Goal: Task Accomplishment & Management: Manage account settings

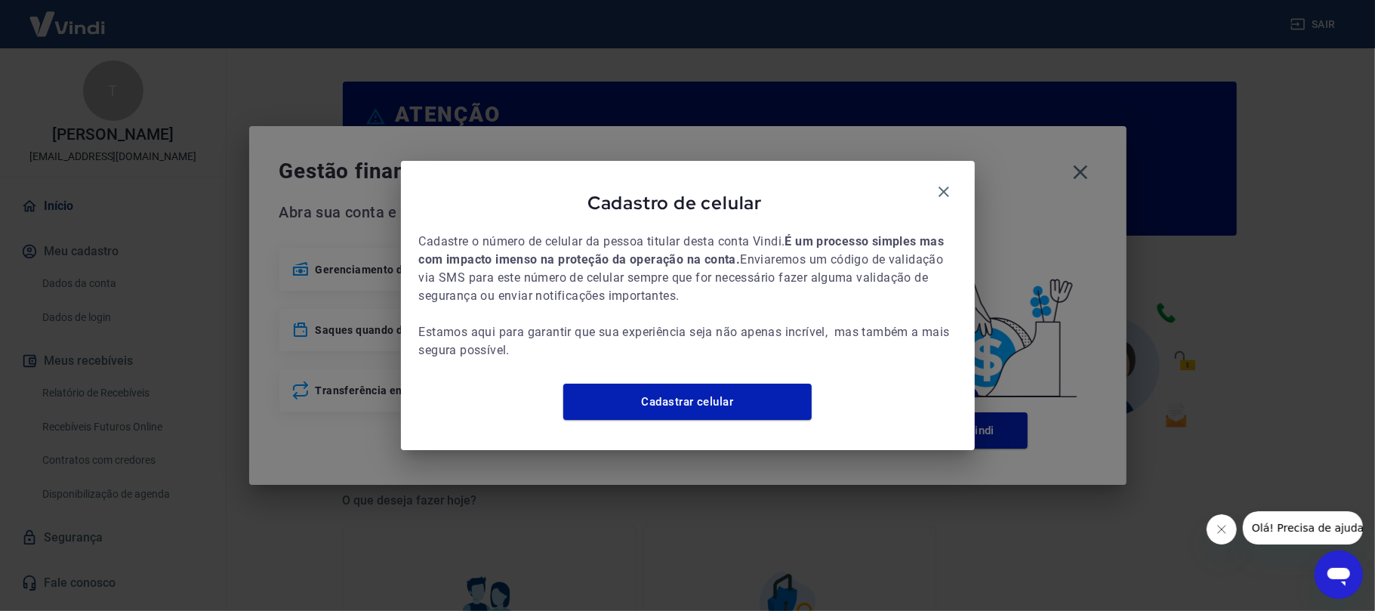
click at [940, 196] on div "Cadastro de celular" at bounding box center [687, 206] width 537 height 54
click at [942, 186] on icon "button" at bounding box center [943, 191] width 11 height 11
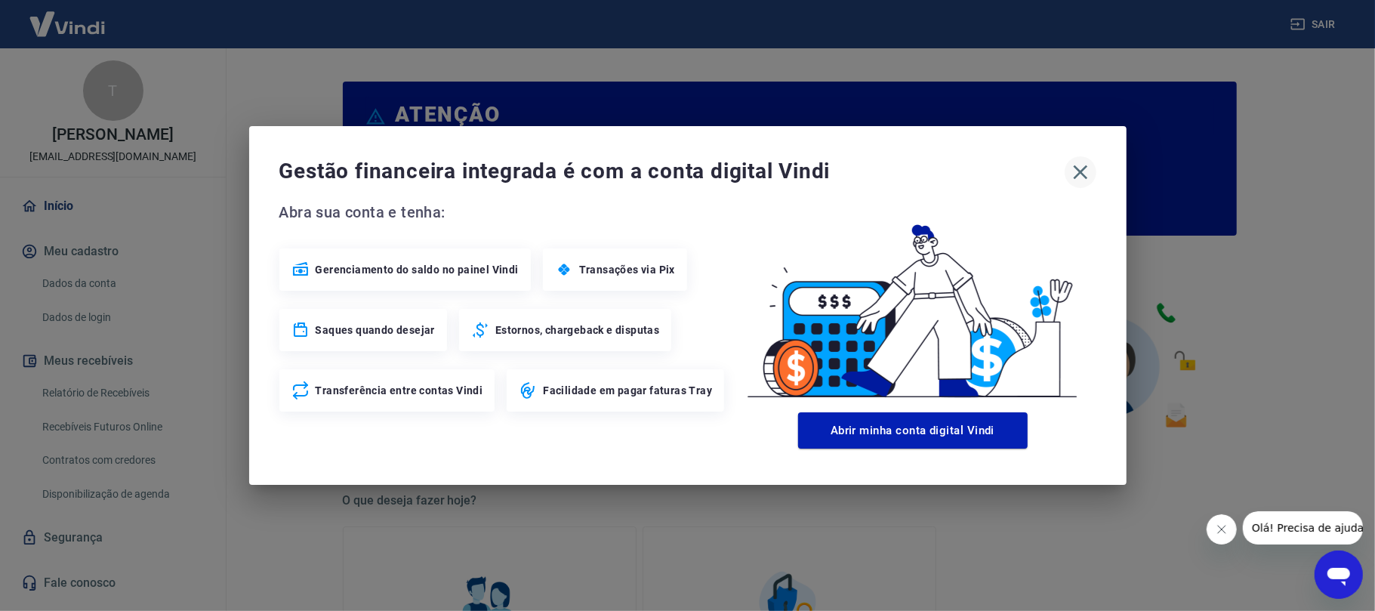
drag, startPoint x: 1087, startPoint y: 166, endPoint x: 1079, endPoint y: 171, distance: 9.5
click at [1087, 167] on icon "button" at bounding box center [1080, 172] width 24 height 24
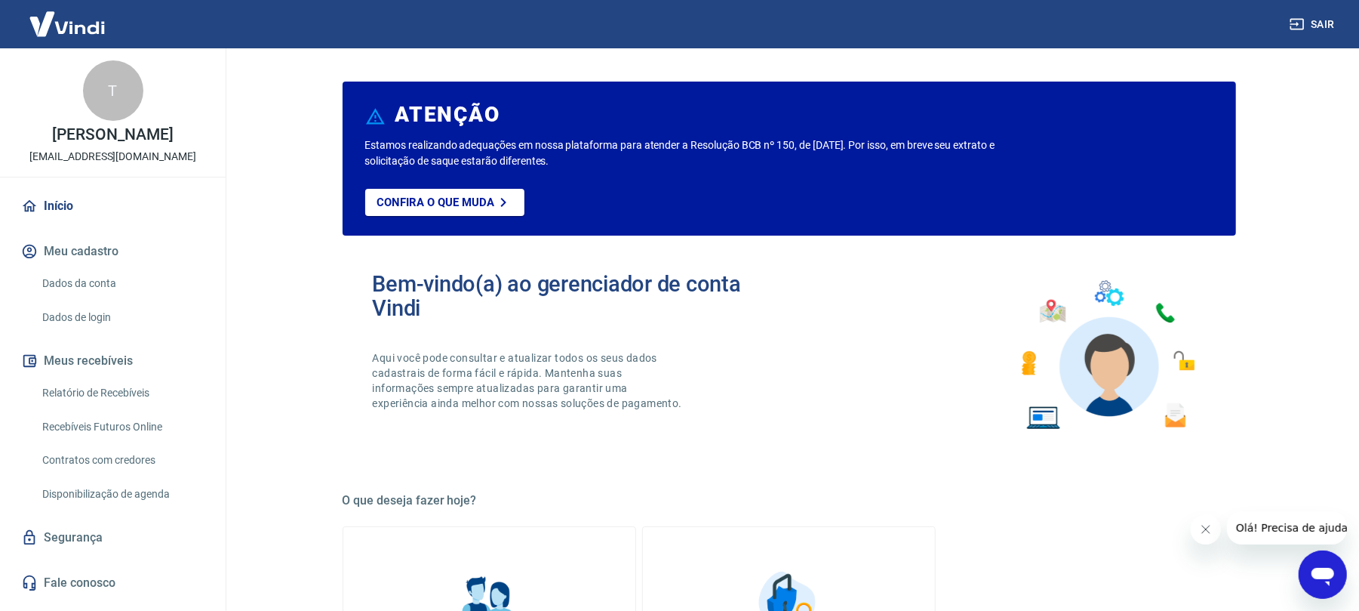
click at [155, 391] on link "Relatório de Recebíveis" at bounding box center [121, 392] width 171 height 31
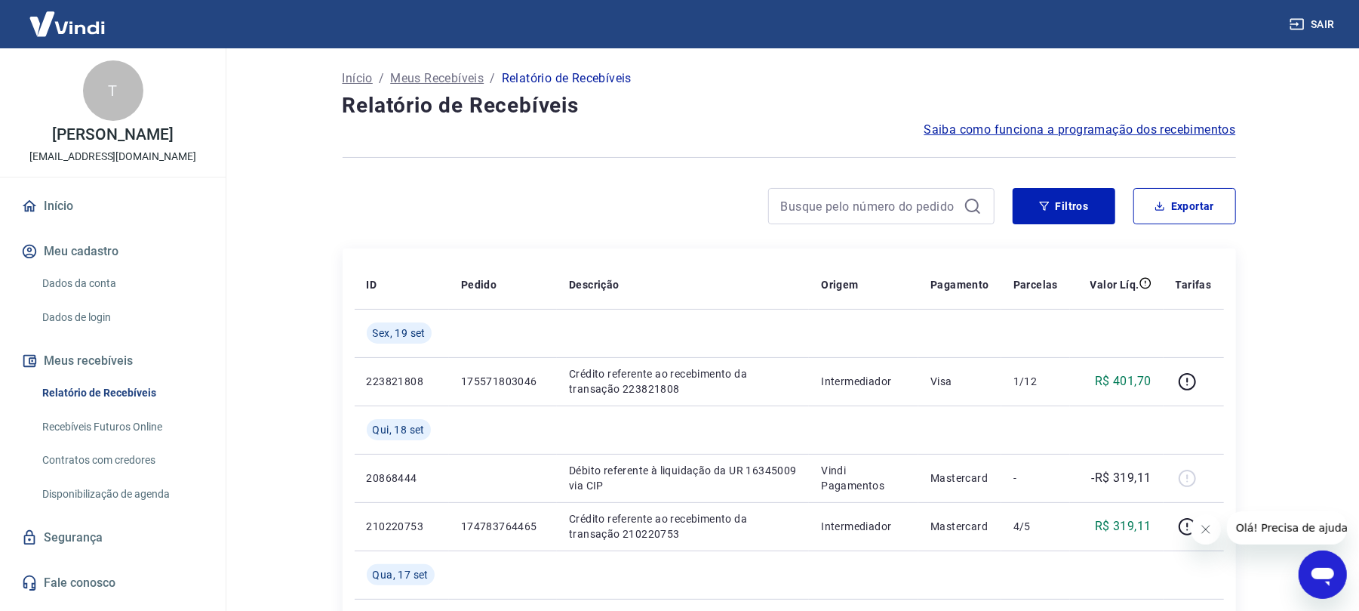
drag, startPoint x: 1205, startPoint y: 524, endPoint x: 2381, endPoint y: 1006, distance: 1270.4
click at [1205, 524] on icon "Fechar mensagem da empresa" at bounding box center [1205, 528] width 12 height 12
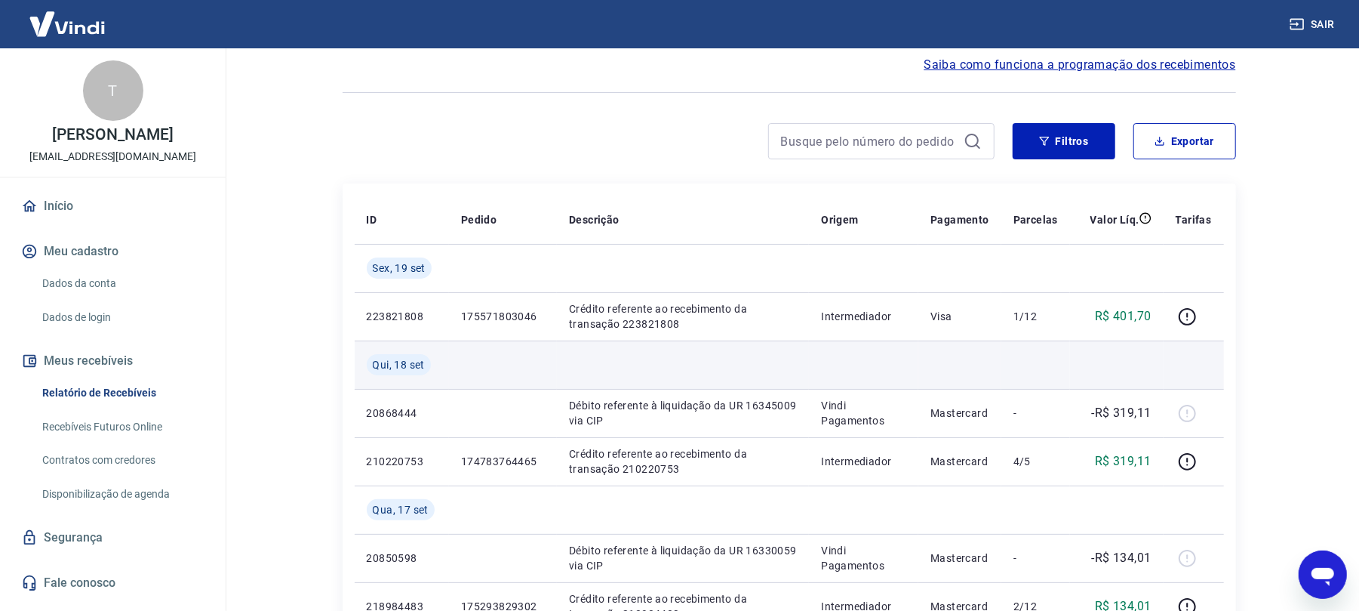
scroll to position [100, 0]
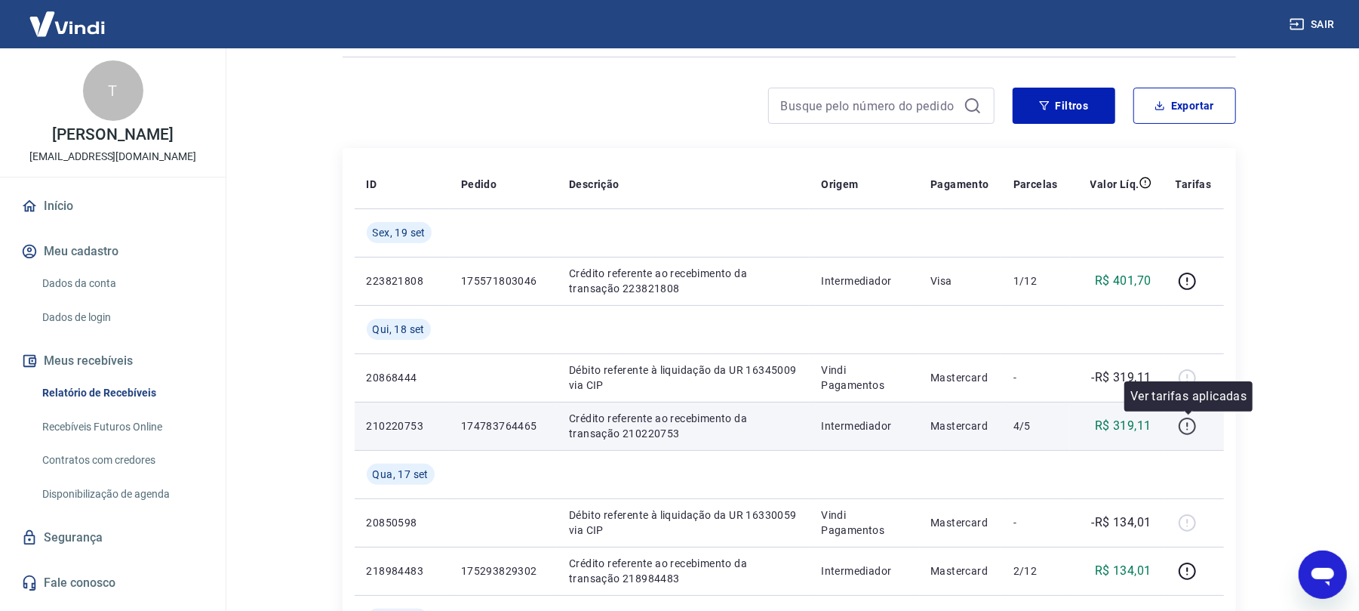
click at [1191, 426] on icon "button" at bounding box center [1187, 426] width 19 height 19
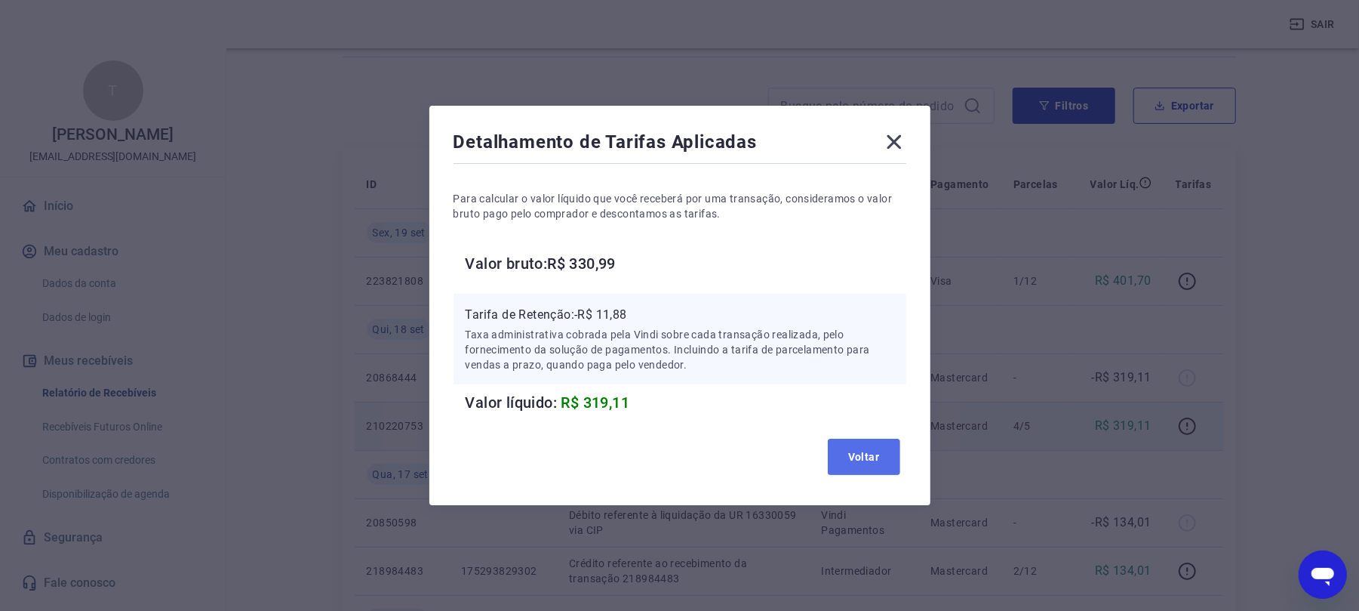
click at [846, 462] on button "Voltar" at bounding box center [864, 457] width 72 height 36
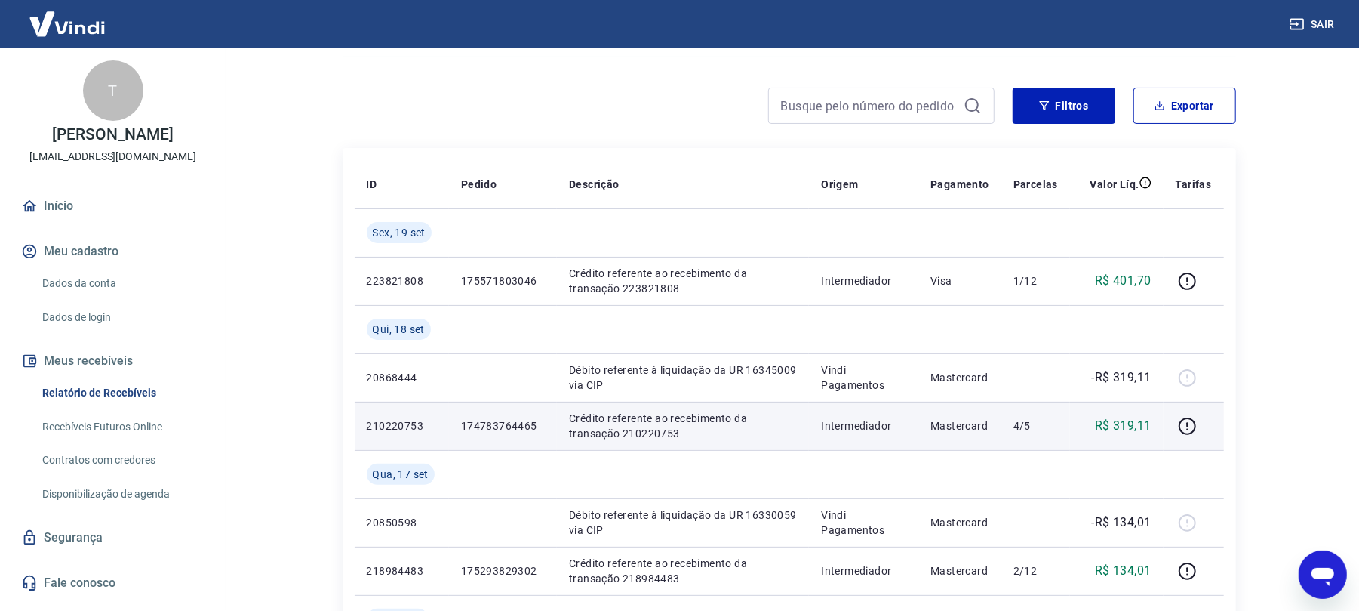
click at [1319, 11] on button "Sair" at bounding box center [1314, 25] width 54 height 28
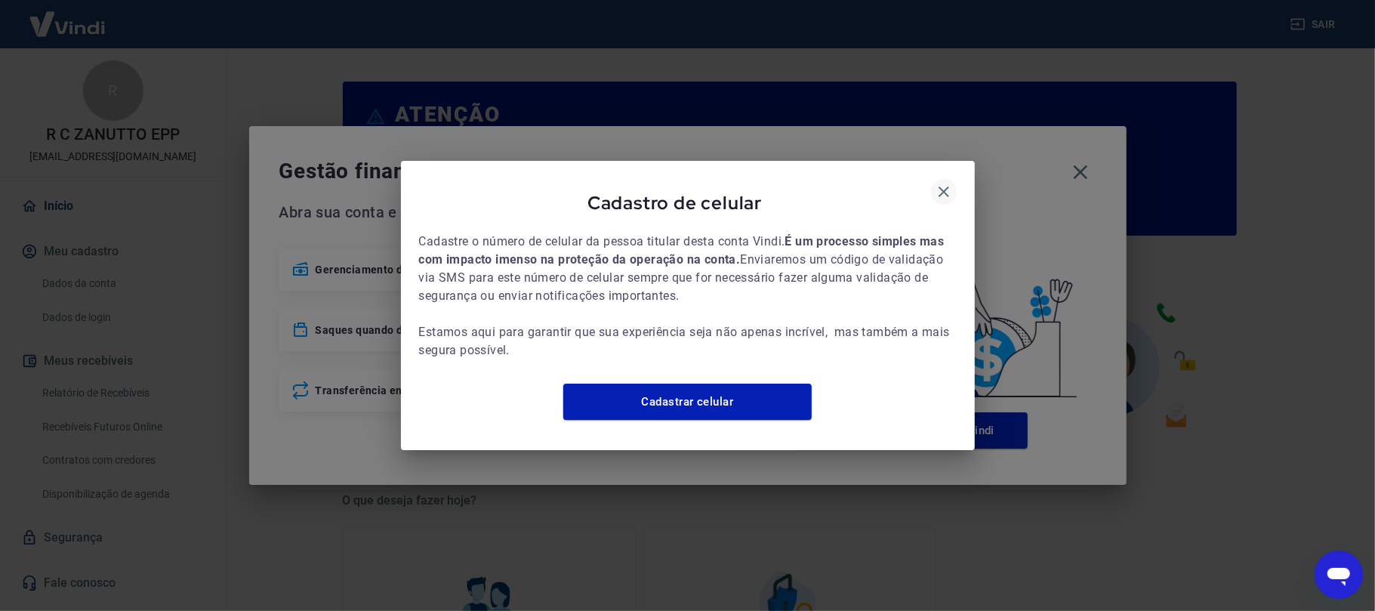
drag, startPoint x: 963, startPoint y: 184, endPoint x: 945, endPoint y: 174, distance: 21.0
click at [955, 182] on div "Cadastro de celular Cadastre o número de celular da pessoa titular desta conta …" at bounding box center [688, 305] width 574 height 289
drag, startPoint x: 945, startPoint y: 174, endPoint x: 1040, endPoint y: 178, distance: 95.2
click at [950, 183] on icon "button" at bounding box center [944, 192] width 18 height 18
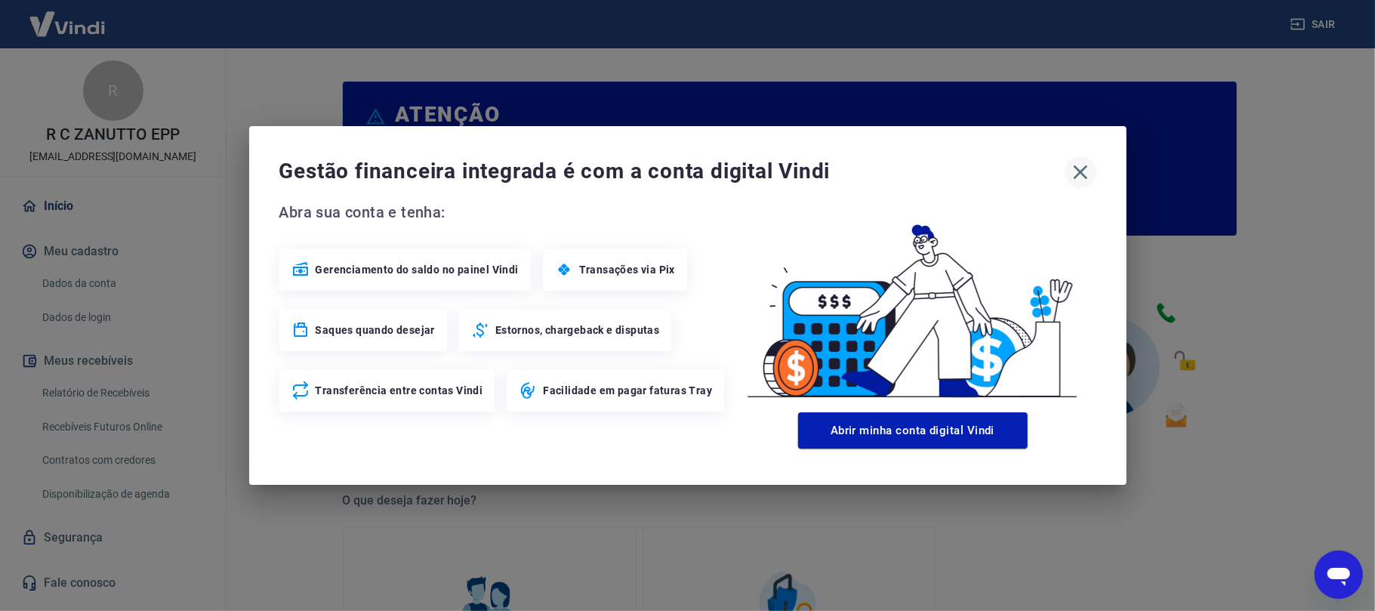
drag, startPoint x: 1060, startPoint y: 172, endPoint x: 1072, endPoint y: 172, distance: 12.1
click at [1067, 172] on div "Gestão financeira integrada é com a conta digital Vindi" at bounding box center [687, 172] width 817 height 32
drag, startPoint x: 1076, startPoint y: 172, endPoint x: 617, endPoint y: 328, distance: 484.6
click at [1076, 173] on icon "button" at bounding box center [1080, 172] width 24 height 24
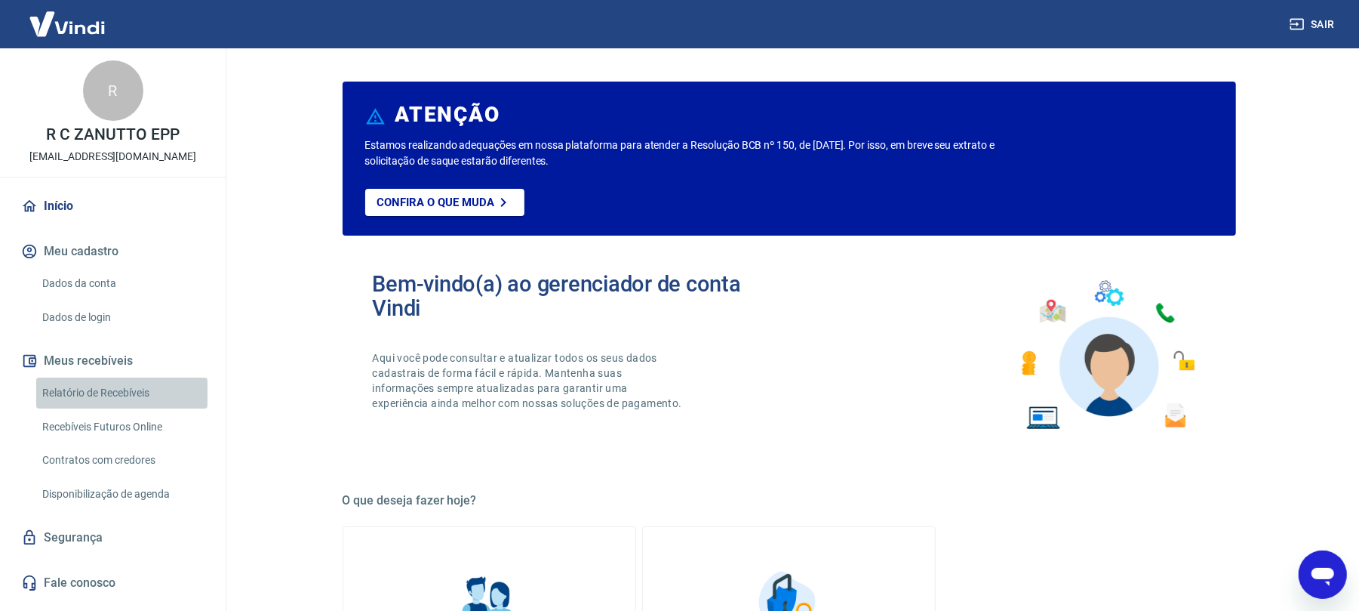
drag, startPoint x: 106, startPoint y: 402, endPoint x: 316, endPoint y: 2, distance: 451.8
click at [106, 400] on link "Relatório de Recebíveis" at bounding box center [121, 392] width 171 height 31
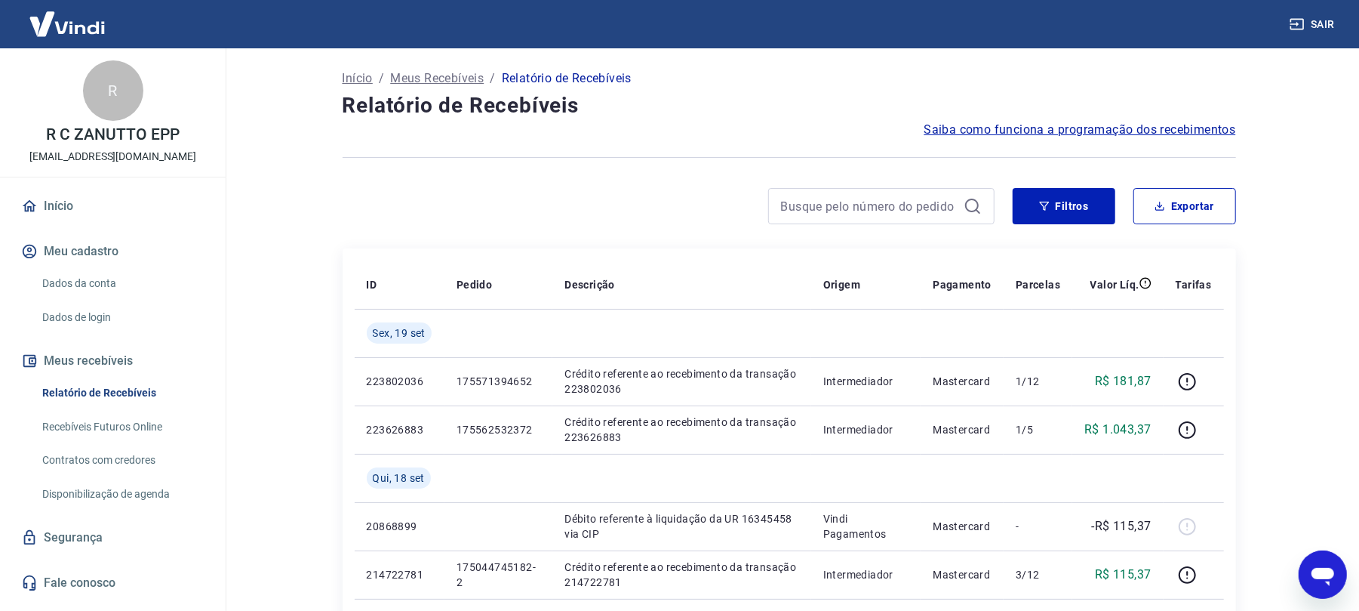
scroll to position [302, 0]
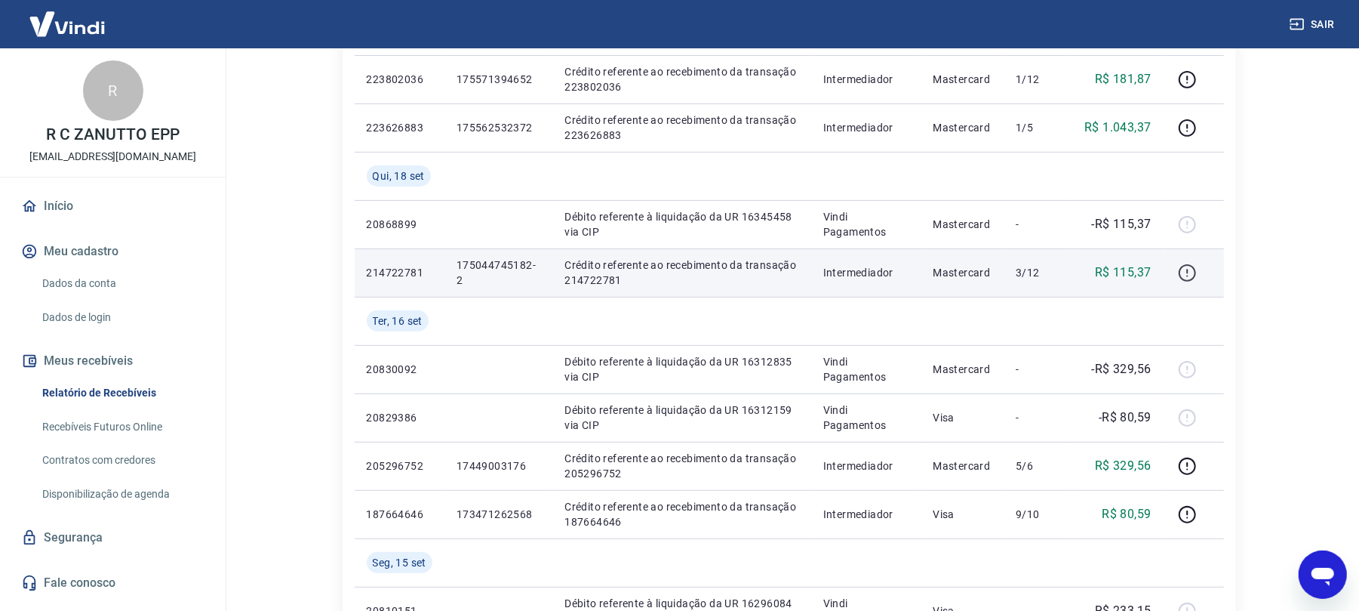
drag, startPoint x: 1205, startPoint y: 263, endPoint x: 1197, endPoint y: 279, distance: 17.9
click at [1208, 263] on div at bounding box center [1194, 272] width 36 height 24
click at [1194, 281] on icon "button" at bounding box center [1187, 272] width 19 height 19
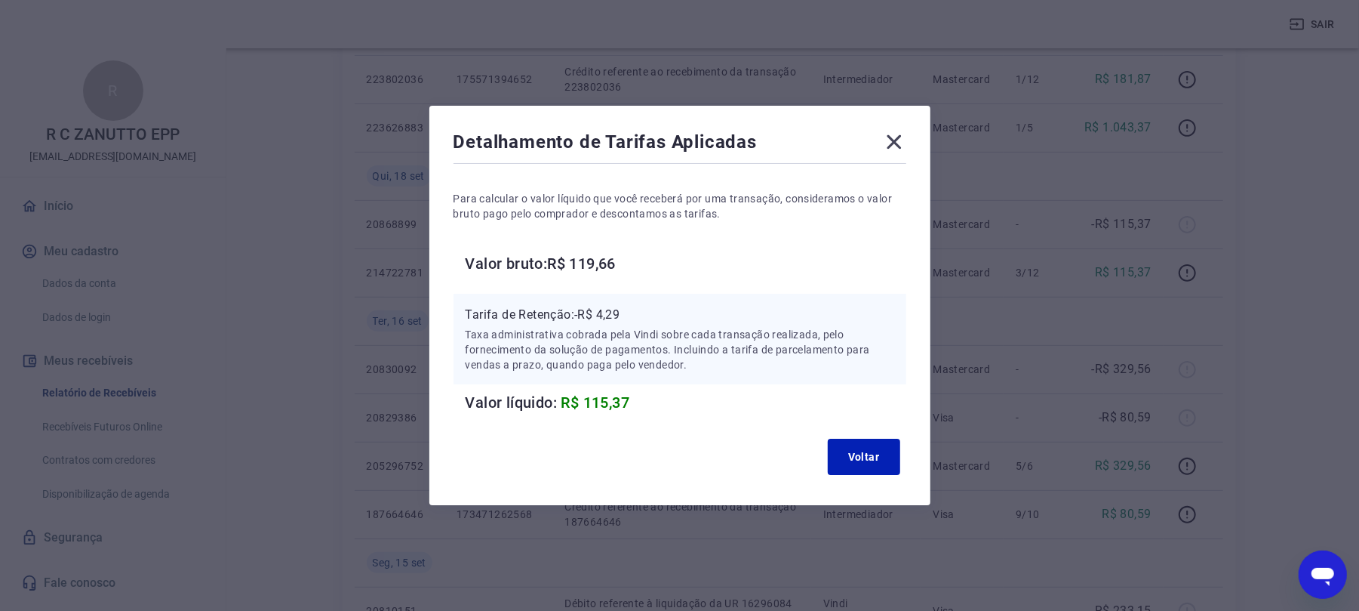
drag, startPoint x: 903, startPoint y: 137, endPoint x: 1245, endPoint y: 34, distance: 357.2
click at [901, 139] on icon at bounding box center [894, 142] width 24 height 24
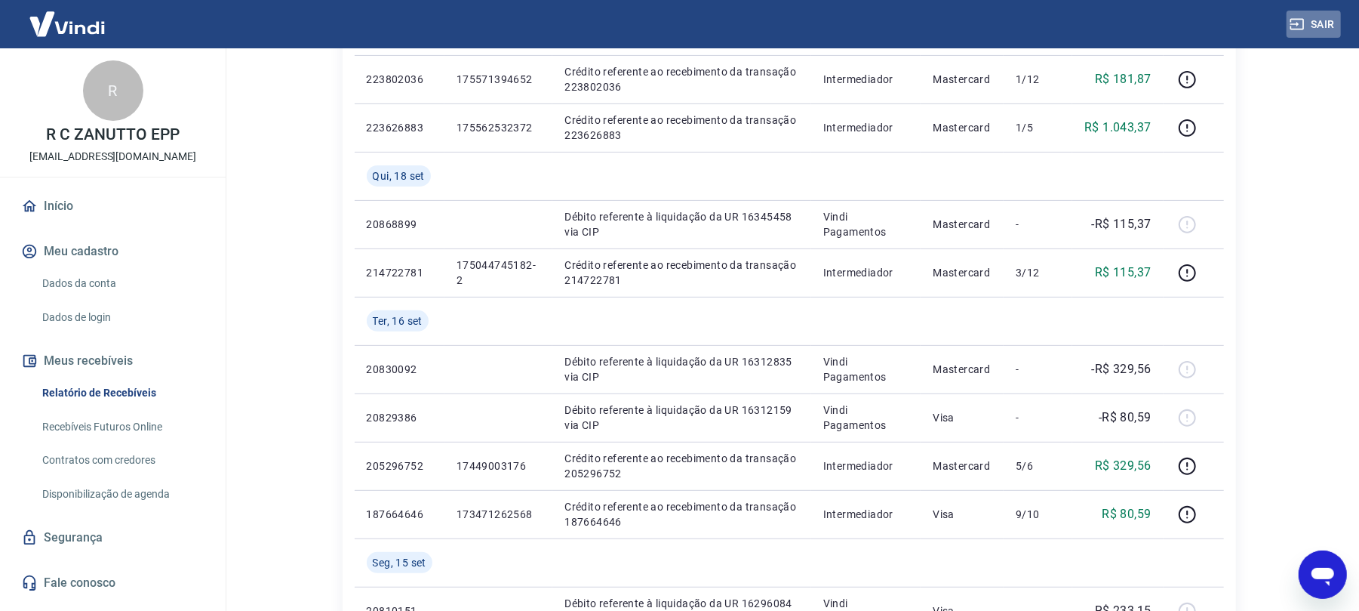
click at [1318, 20] on button "Sair" at bounding box center [1314, 25] width 54 height 28
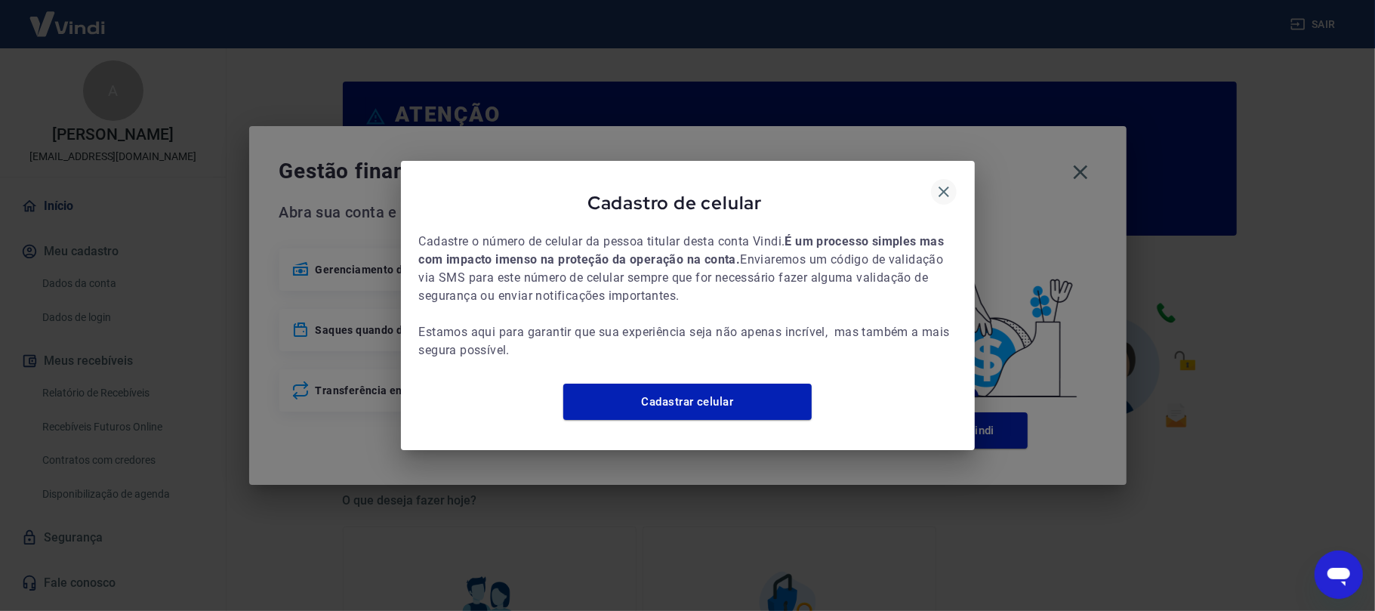
drag, startPoint x: 925, startPoint y: 174, endPoint x: 941, endPoint y: 184, distance: 18.4
click at [928, 179] on div "Cadastro de celular" at bounding box center [687, 206] width 537 height 54
click at [942, 185] on icon "button" at bounding box center [944, 192] width 18 height 18
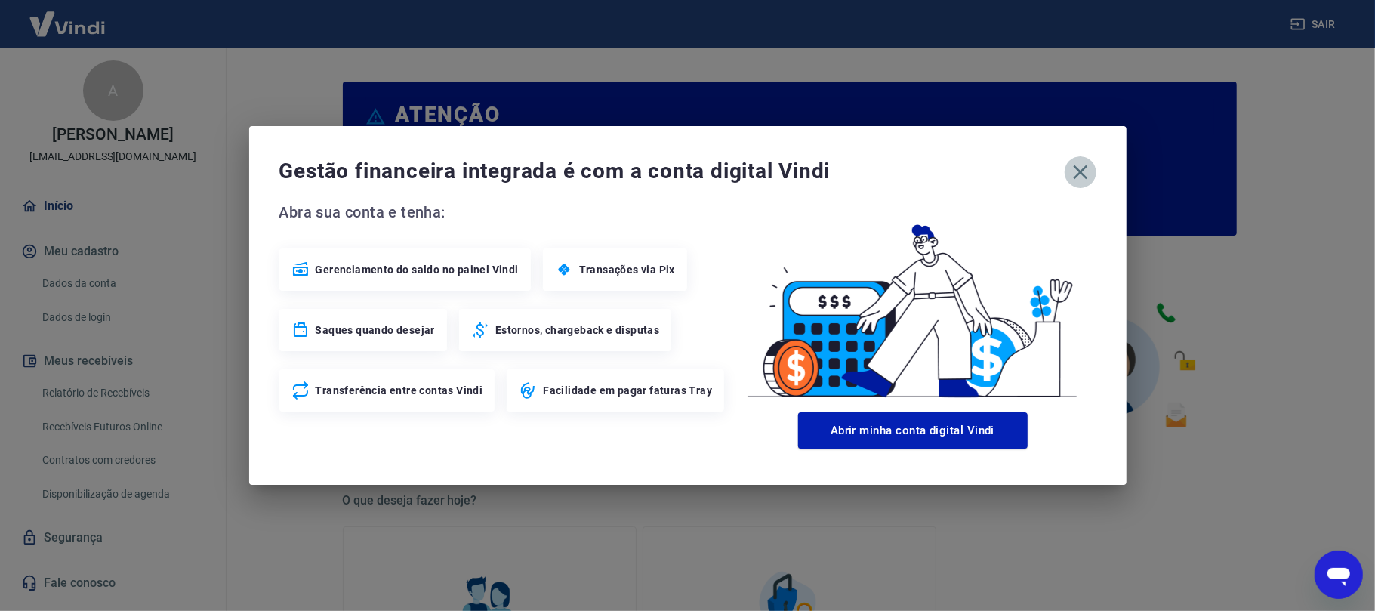
click at [1087, 170] on icon "button" at bounding box center [1080, 172] width 24 height 24
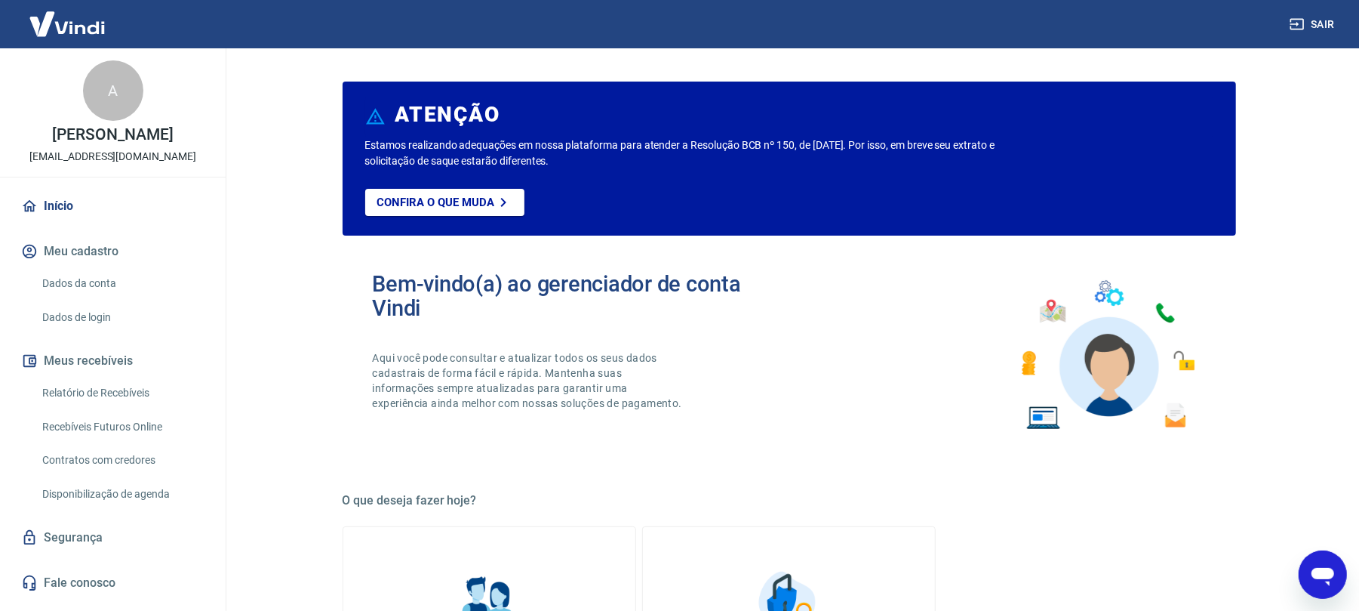
drag, startPoint x: 116, startPoint y: 409, endPoint x: 270, endPoint y: 43, distance: 397.2
click at [118, 408] on link "Relatório de Recebíveis" at bounding box center [121, 392] width 171 height 31
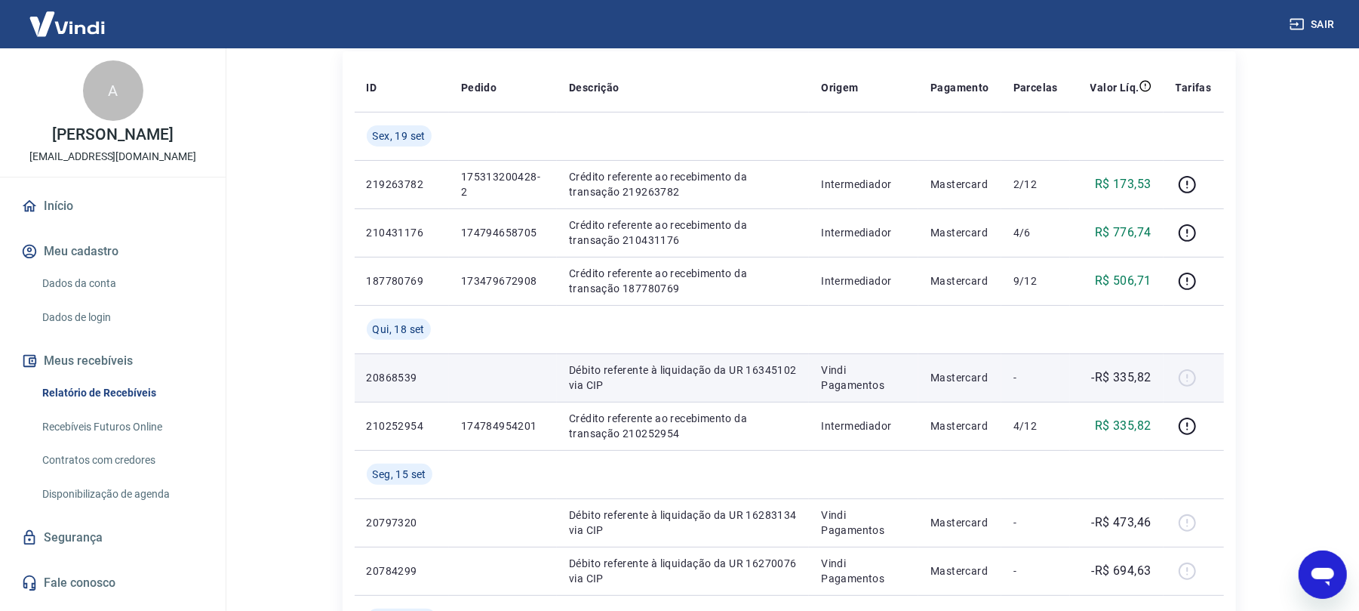
scroll to position [201, 0]
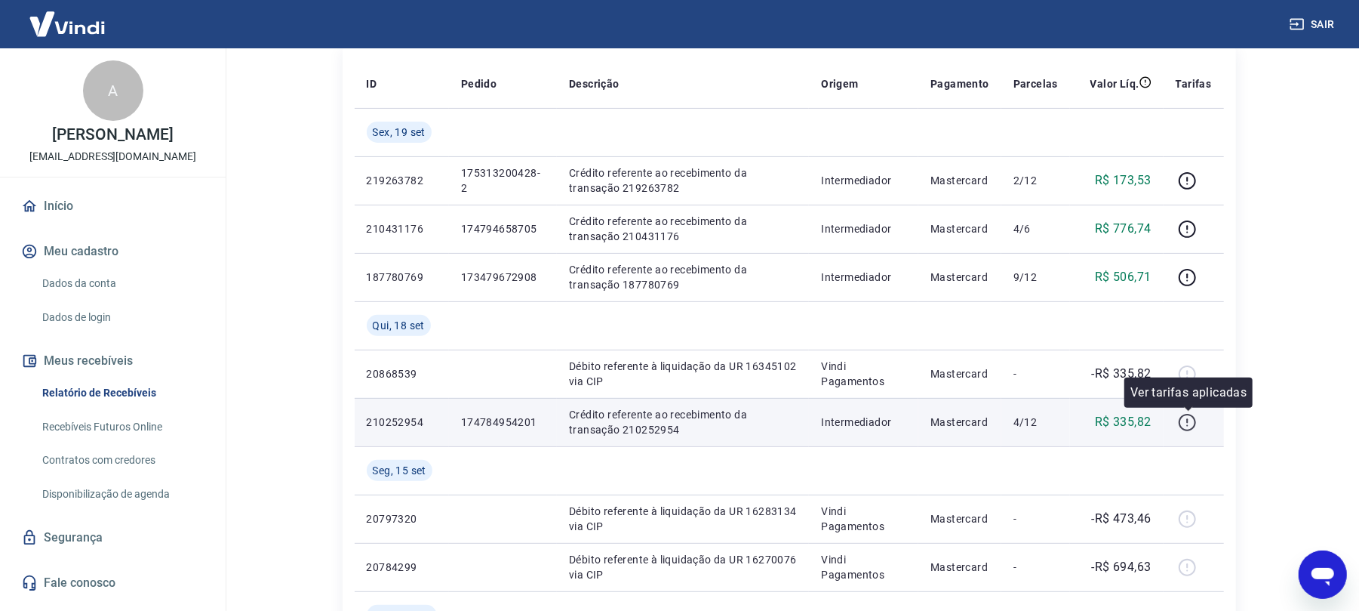
click at [1181, 426] on icon "button" at bounding box center [1187, 422] width 19 height 19
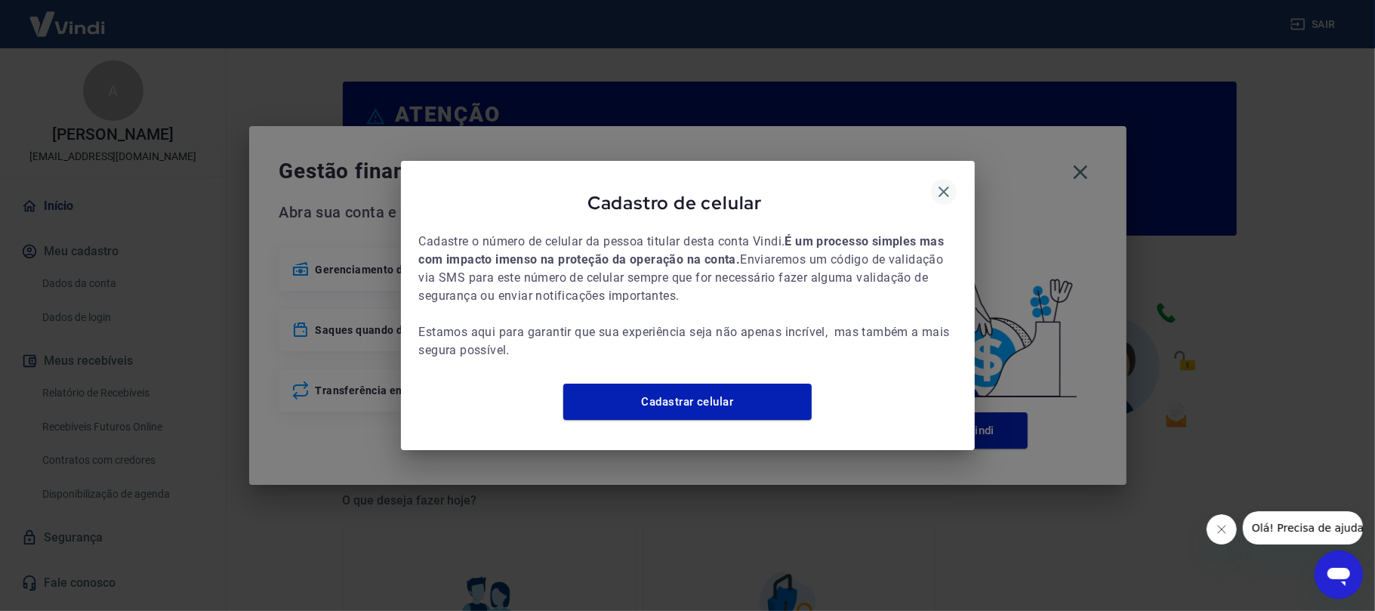
click at [948, 189] on icon "button" at bounding box center [944, 192] width 18 height 18
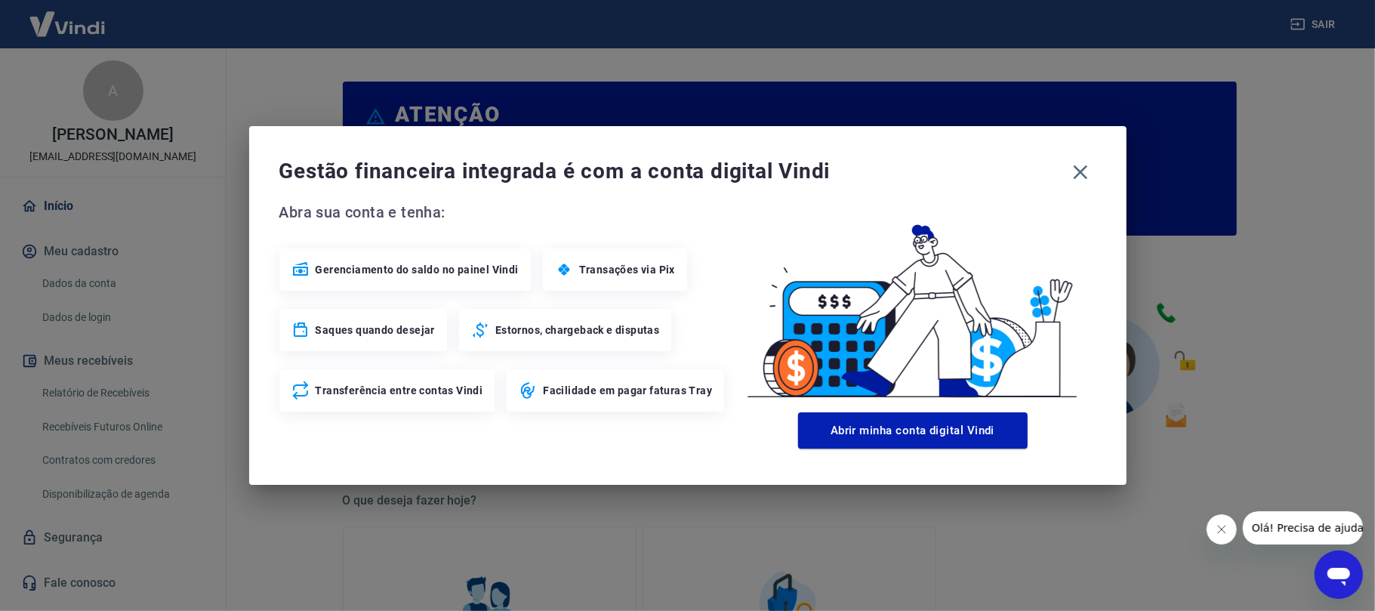
drag, startPoint x: 1076, startPoint y: 171, endPoint x: 1165, endPoint y: 85, distance: 123.3
click at [1078, 170] on icon "button" at bounding box center [1080, 172] width 24 height 24
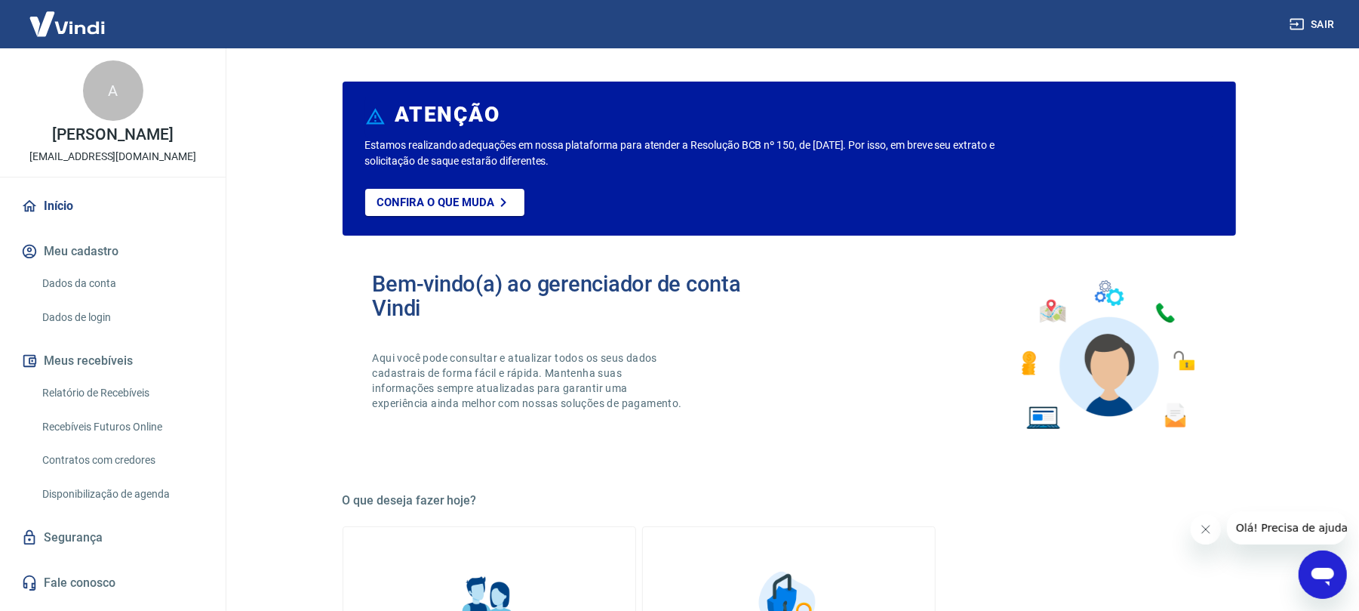
click at [1326, 25] on button "Sair" at bounding box center [1314, 25] width 54 height 28
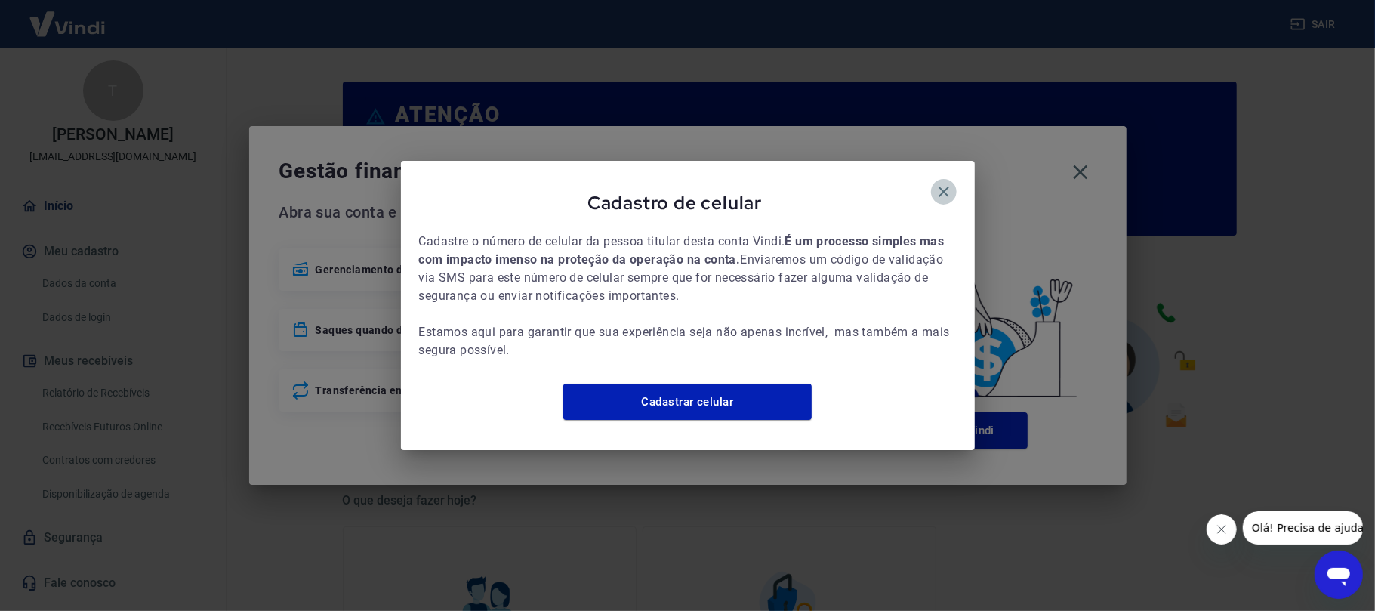
click at [947, 183] on icon "button" at bounding box center [944, 192] width 18 height 18
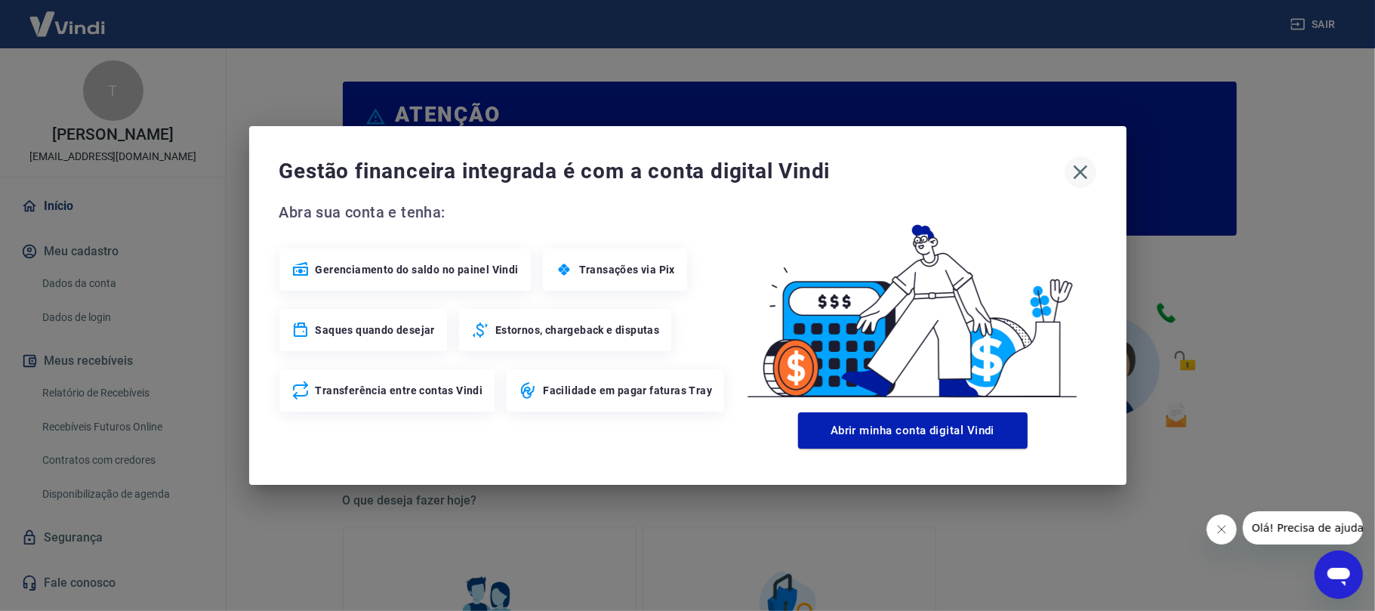
drag, startPoint x: 1091, startPoint y: 191, endPoint x: 1082, endPoint y: 180, distance: 14.5
click at [1085, 186] on div "Gestão financeira integrada é com a conta digital Vindi Abra sua conta e tenha:…" at bounding box center [687, 305] width 877 height 359
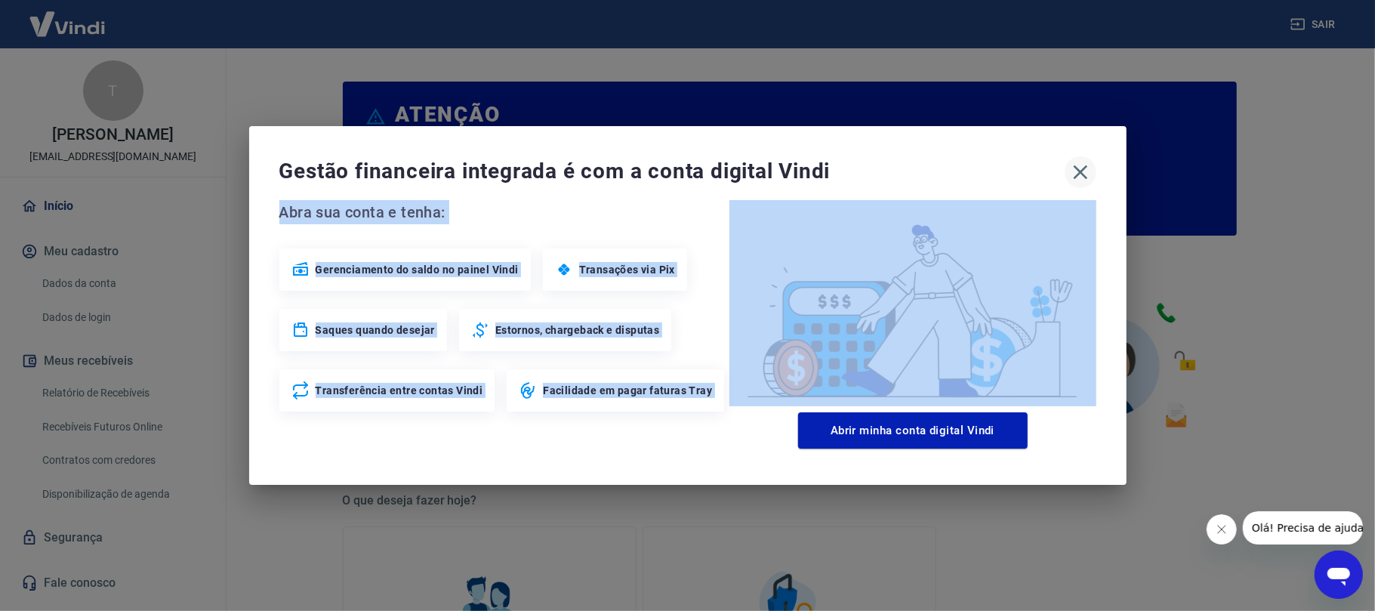
click at [1081, 179] on icon "button" at bounding box center [1080, 172] width 24 height 24
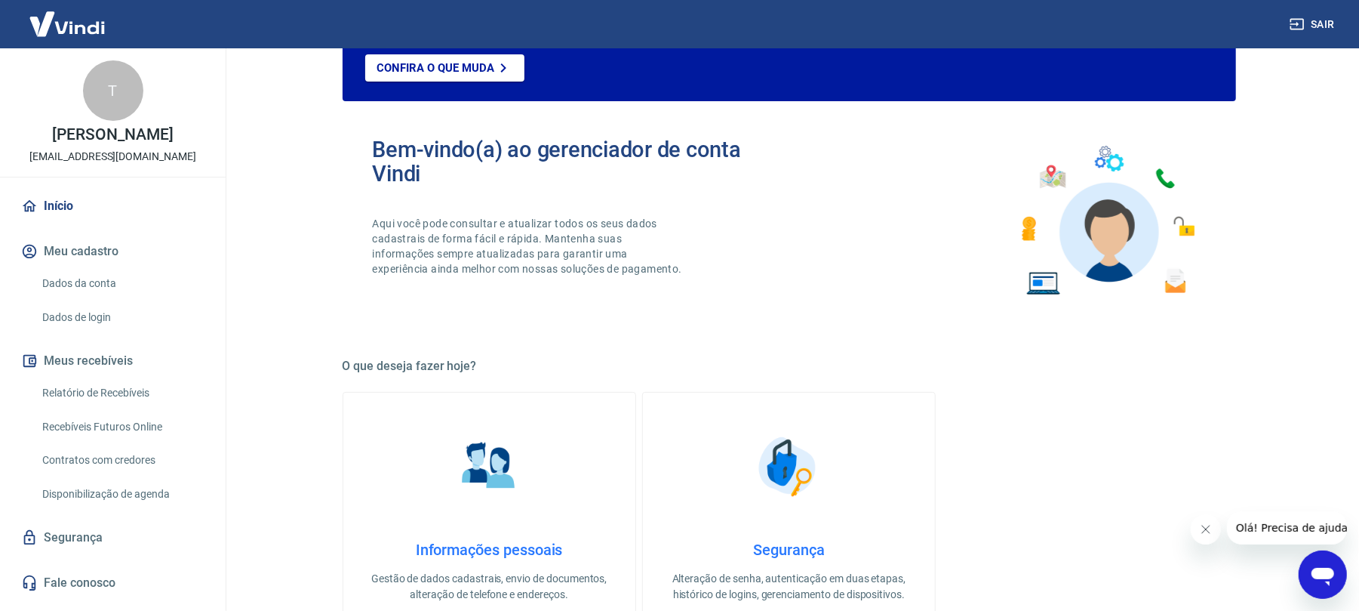
scroll to position [302, 0]
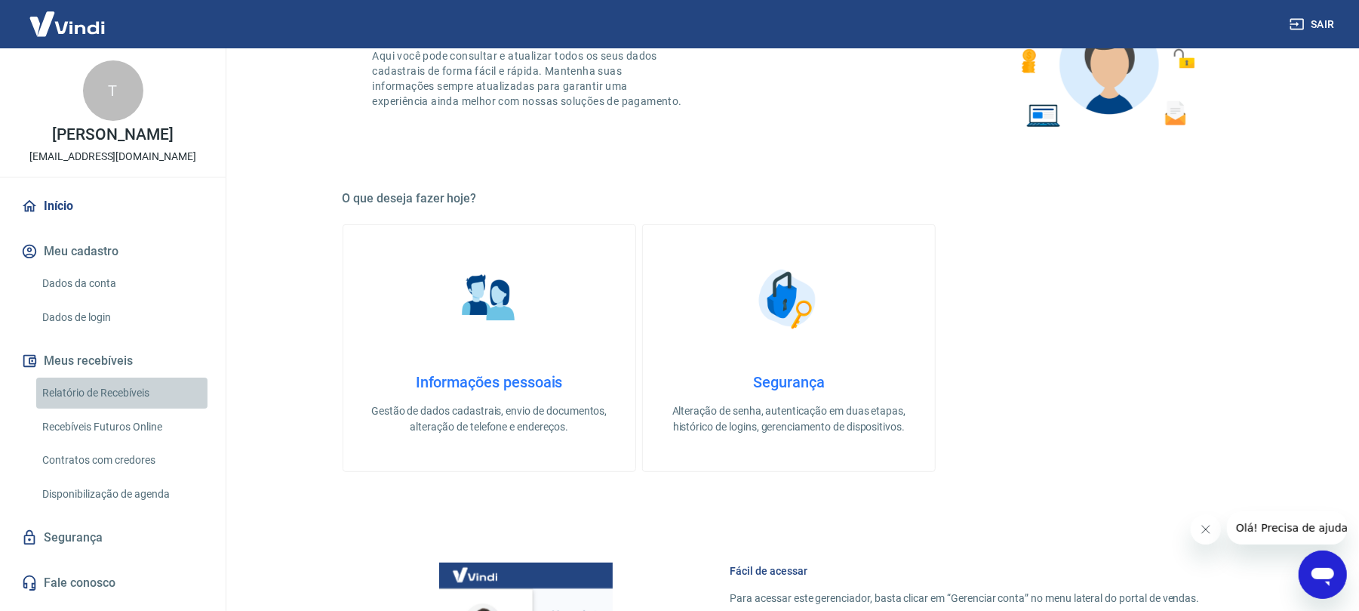
click at [160, 397] on link "Relatório de Recebíveis" at bounding box center [121, 392] width 171 height 31
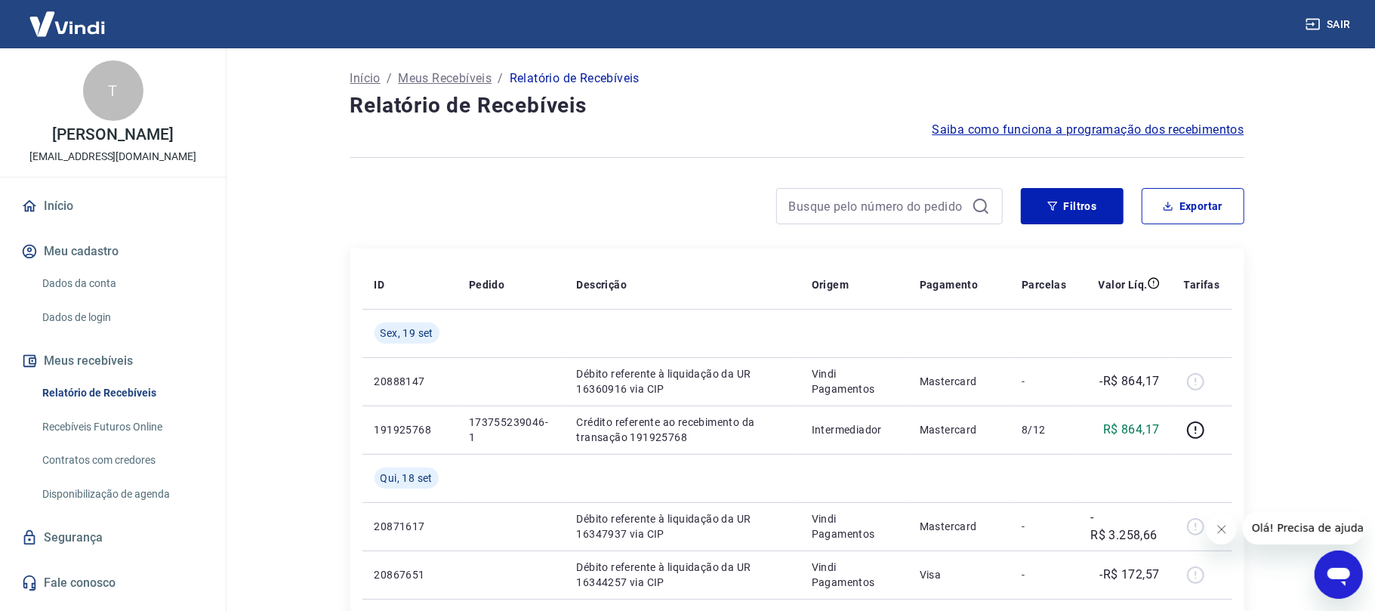
click at [1227, 539] on div at bounding box center [1284, 527] width 156 height 33
click at [1215, 524] on icon "Fechar mensagem da empresa" at bounding box center [1221, 528] width 12 height 12
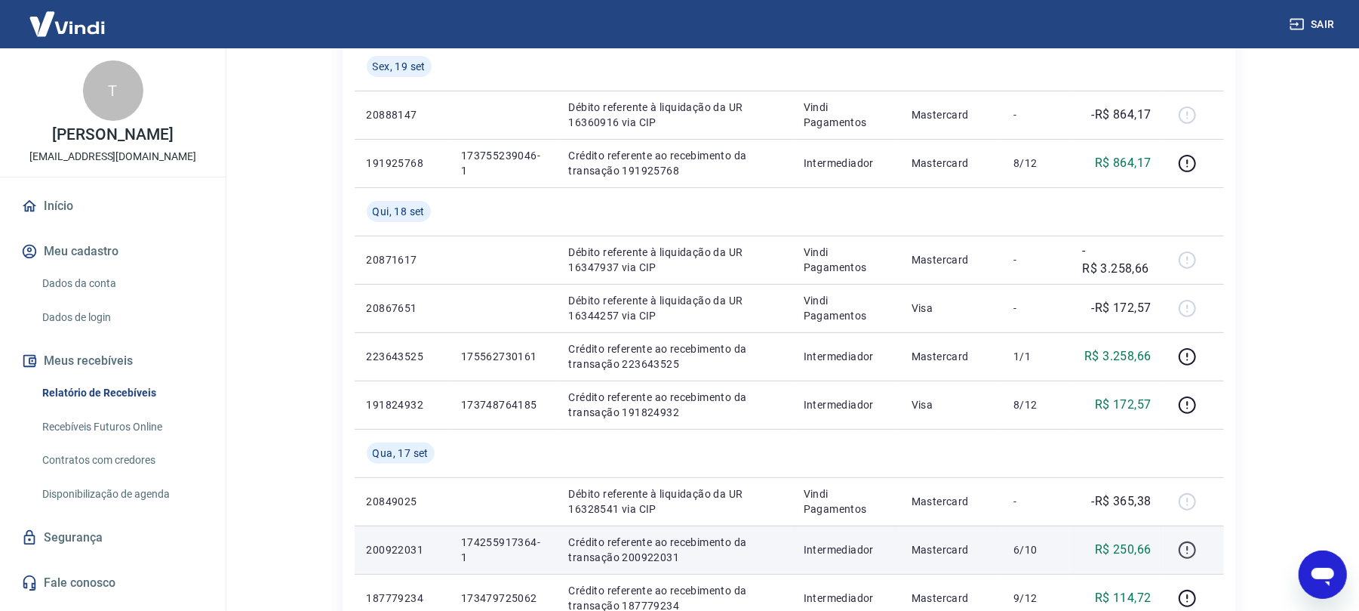
scroll to position [302, 0]
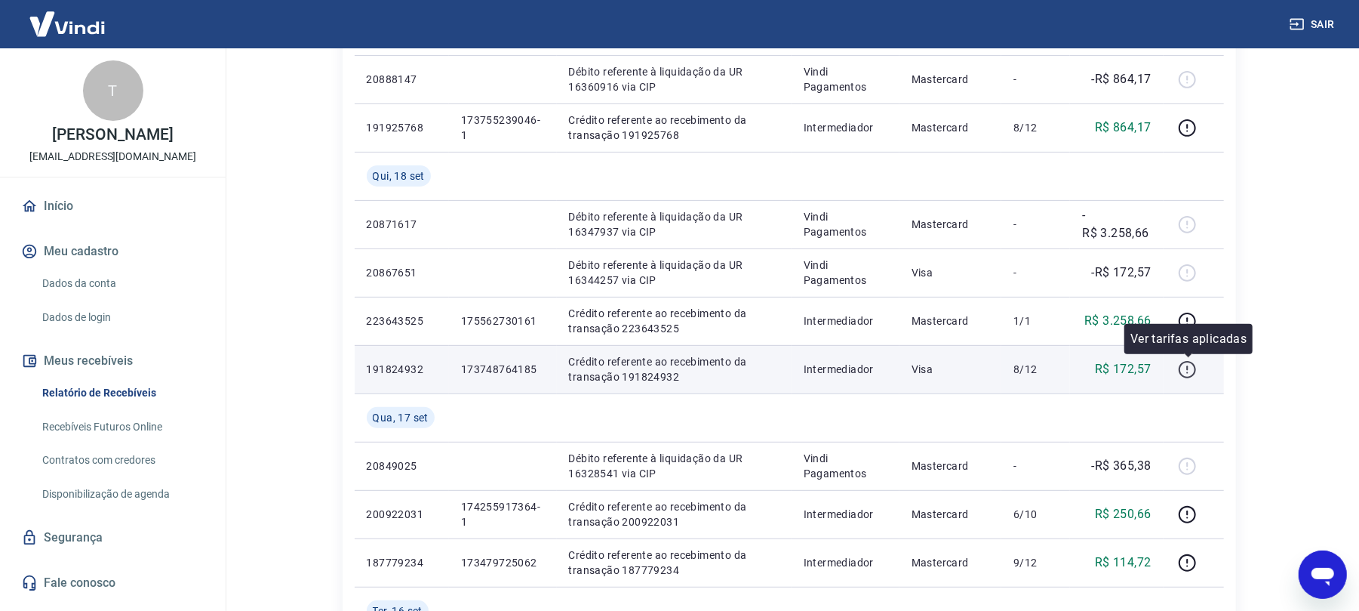
click at [1196, 363] on icon "button" at bounding box center [1187, 369] width 19 height 19
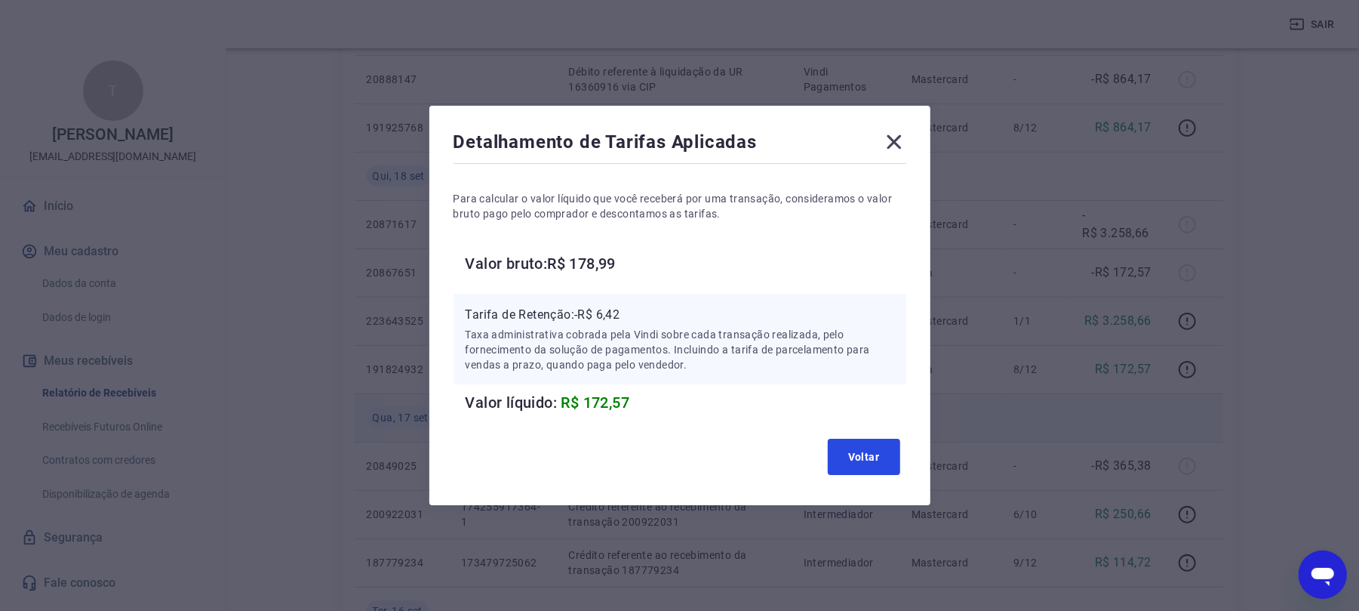
click at [858, 439] on button "Voltar" at bounding box center [864, 457] width 72 height 36
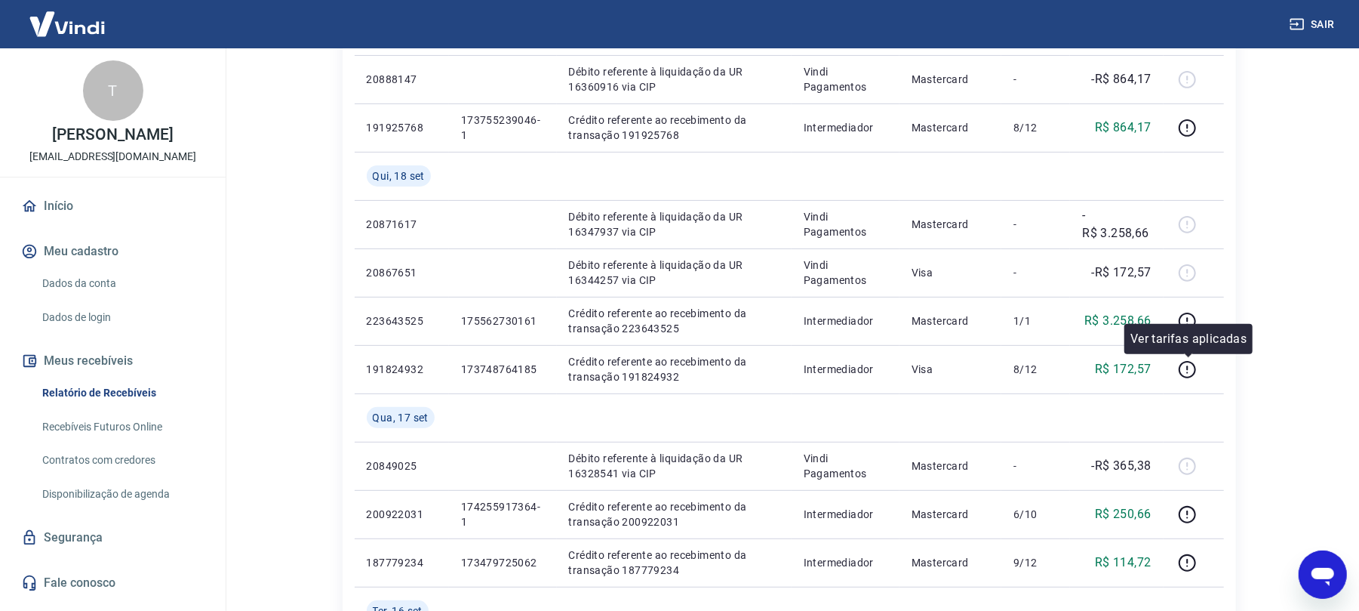
click at [1191, 324] on div "Ver tarifas aplicadas" at bounding box center [1189, 339] width 128 height 30
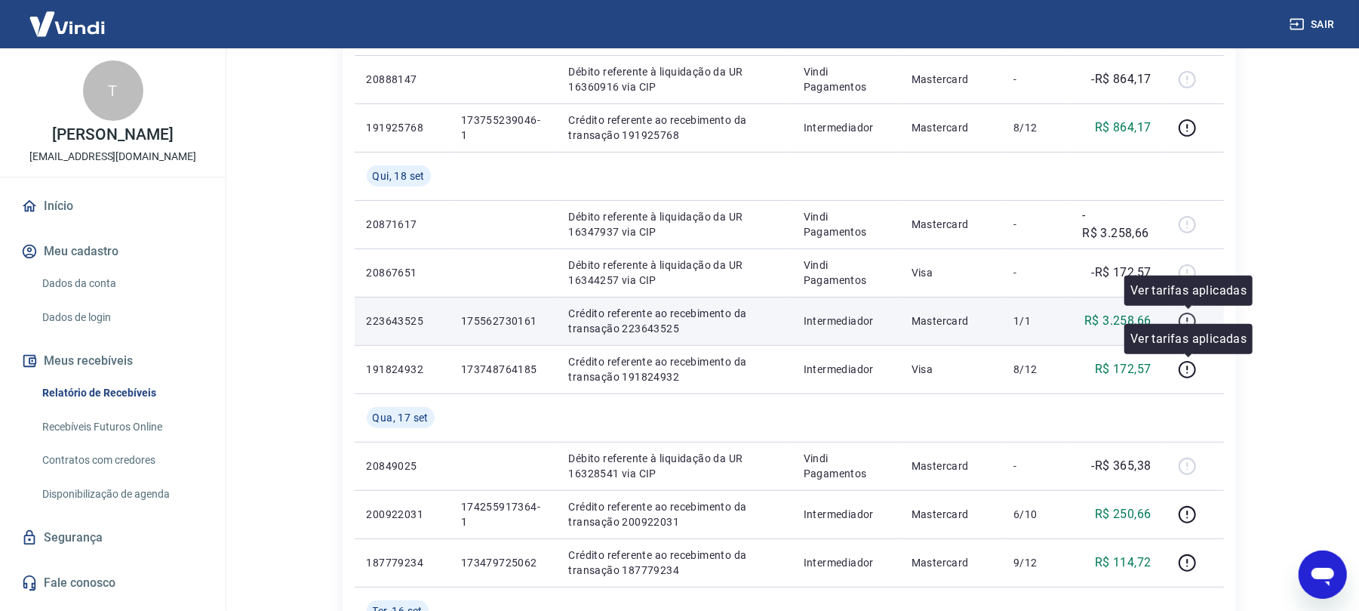
click at [1188, 319] on icon "button" at bounding box center [1188, 319] width 2 height 5
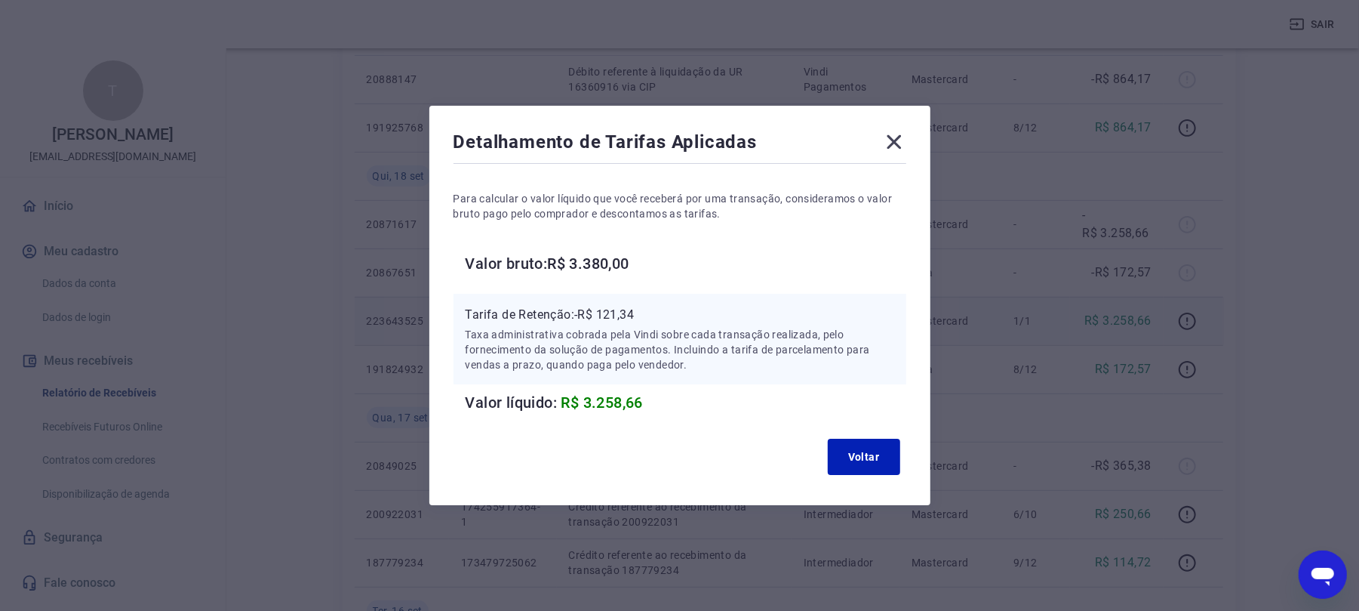
click at [897, 143] on icon at bounding box center [894, 142] width 24 height 24
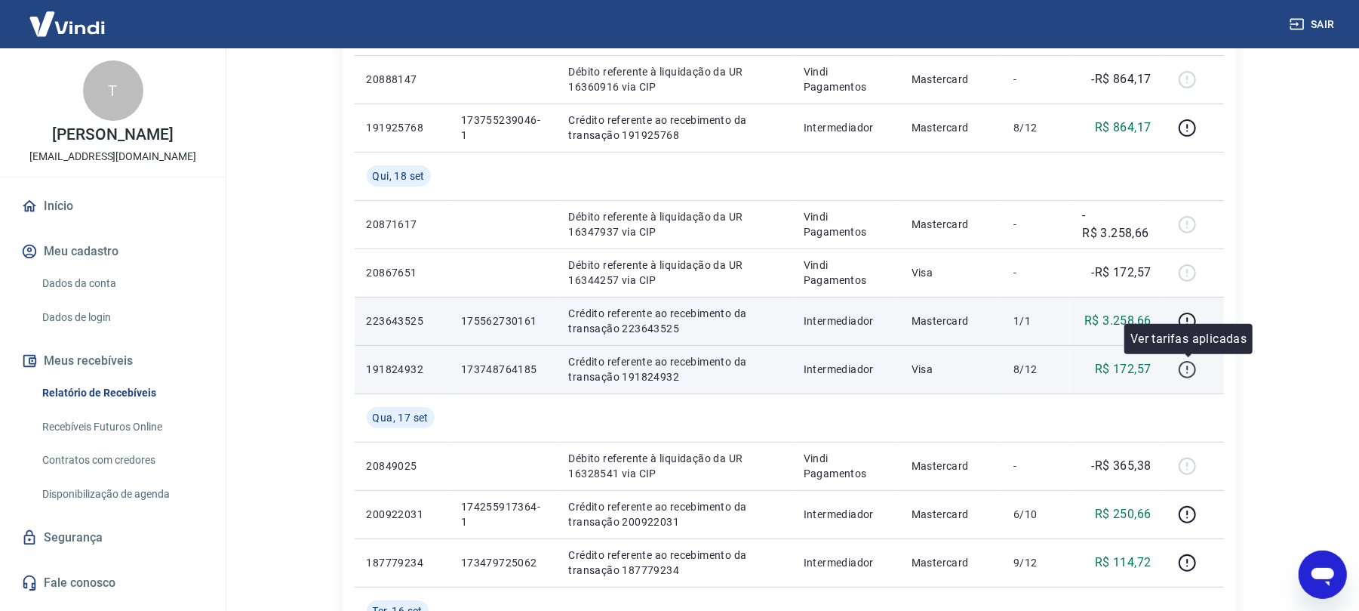
click at [1181, 372] on icon "button" at bounding box center [1187, 369] width 17 height 17
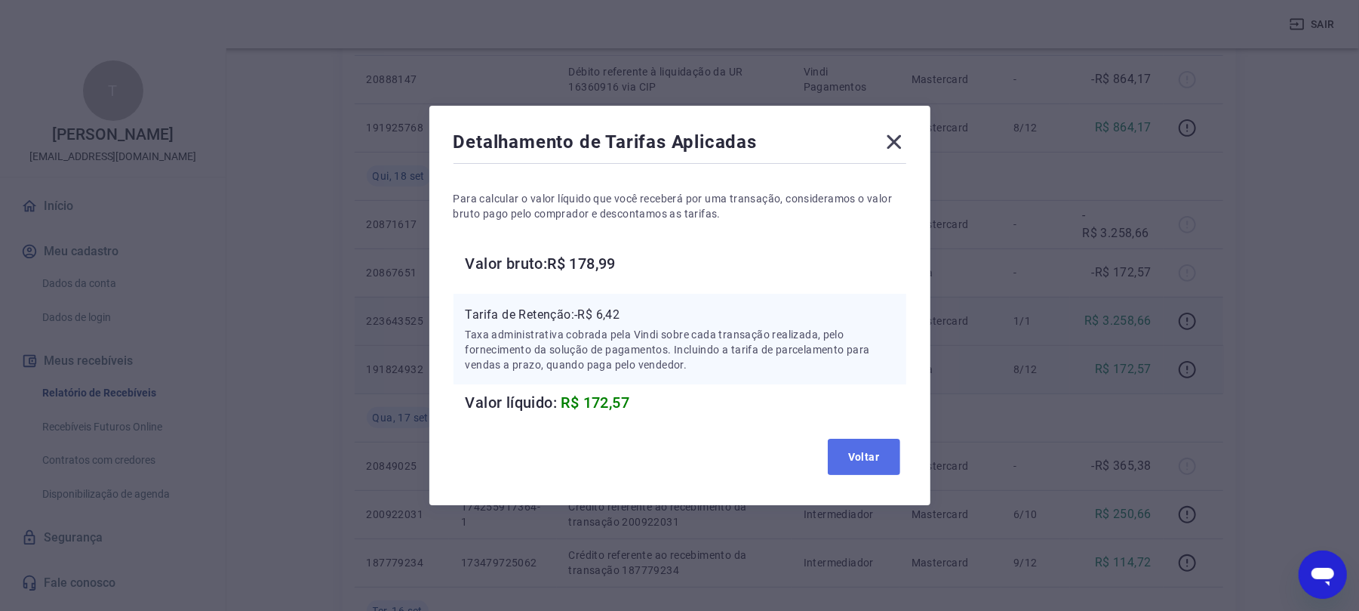
click at [891, 456] on button "Voltar" at bounding box center [864, 457] width 72 height 36
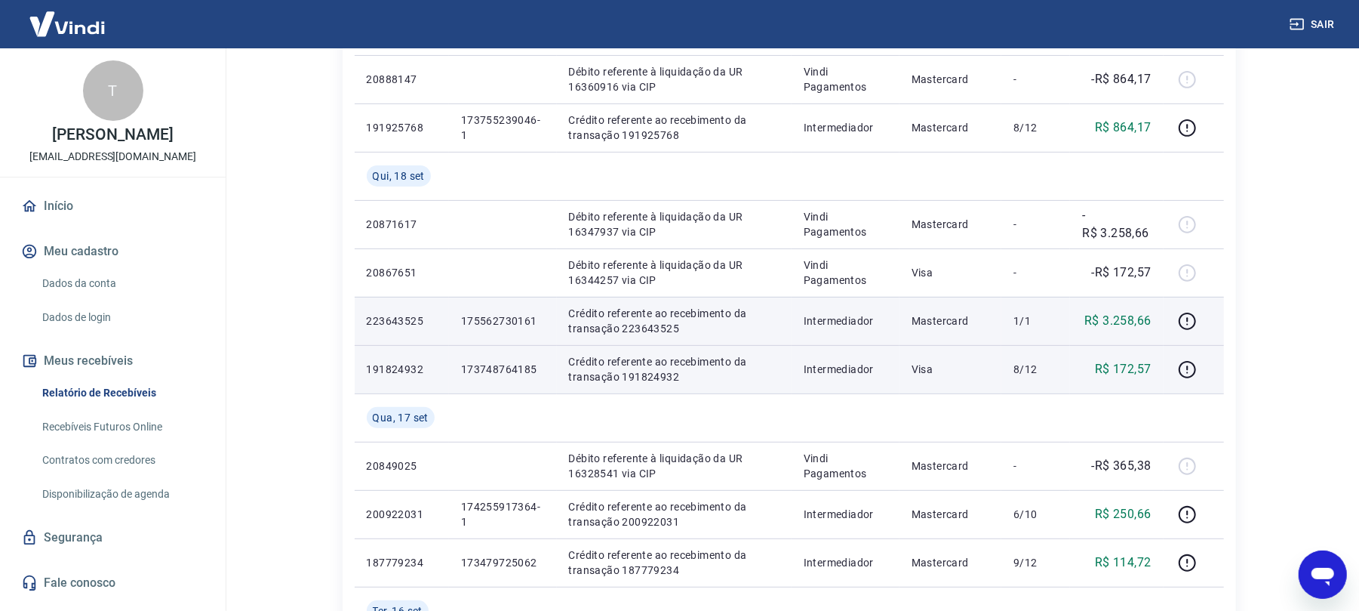
click at [1305, 24] on button "Sair" at bounding box center [1314, 25] width 54 height 28
